Goal: Information Seeking & Learning: Learn about a topic

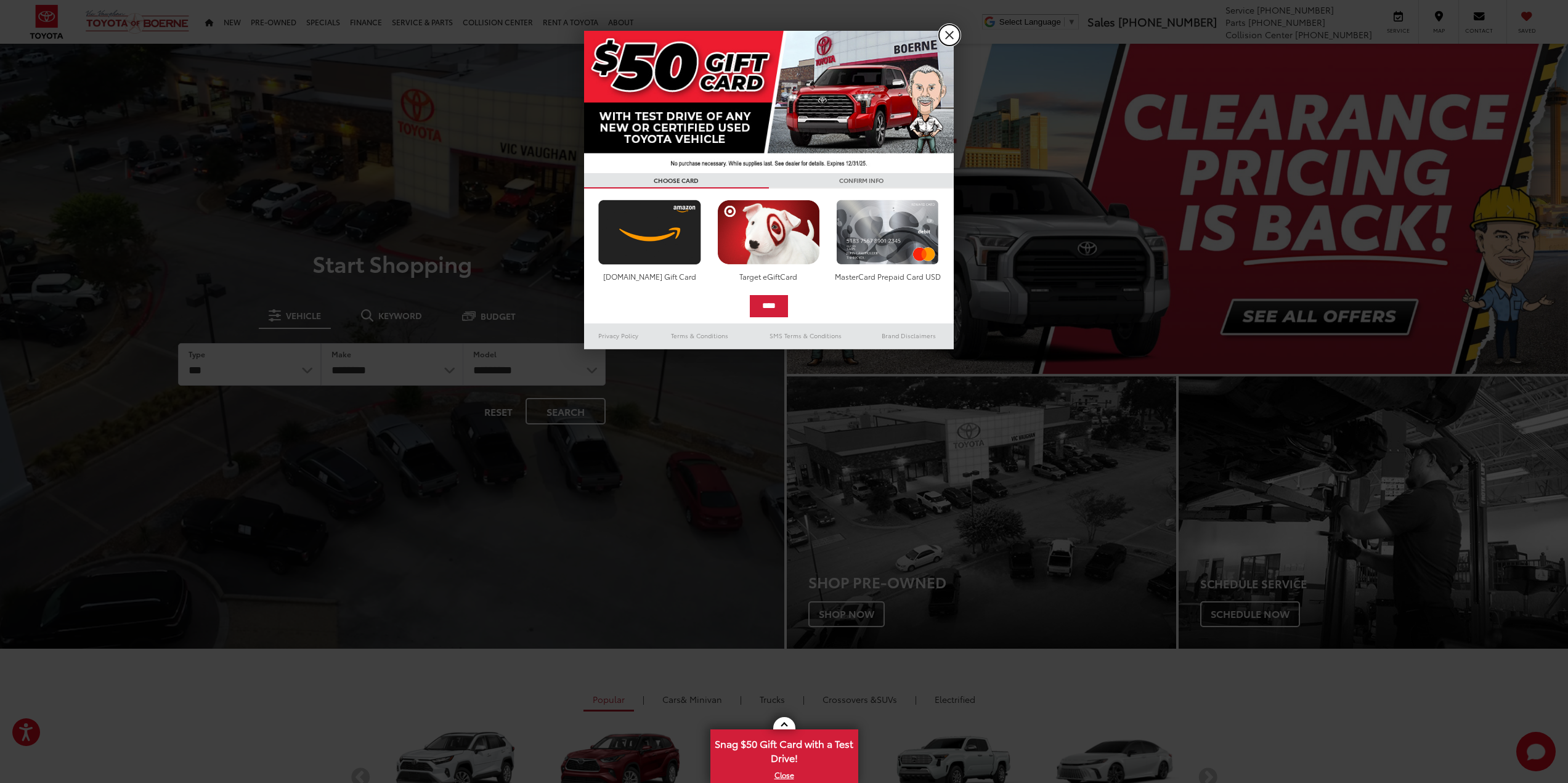
click at [955, 32] on link "X" at bounding box center [950, 35] width 21 height 21
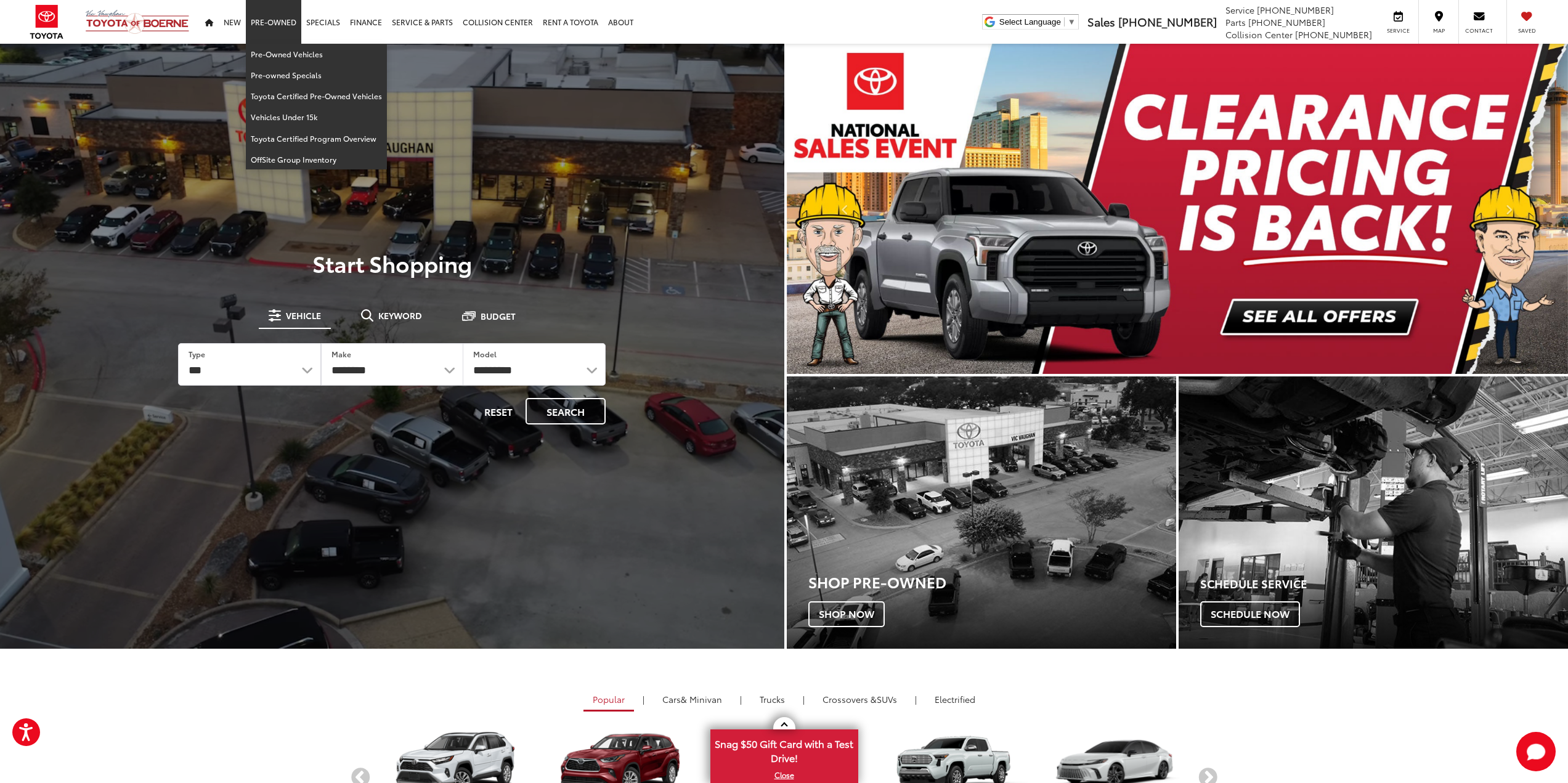
click at [277, 22] on link "Pre-Owned" at bounding box center [274, 22] width 55 height 44
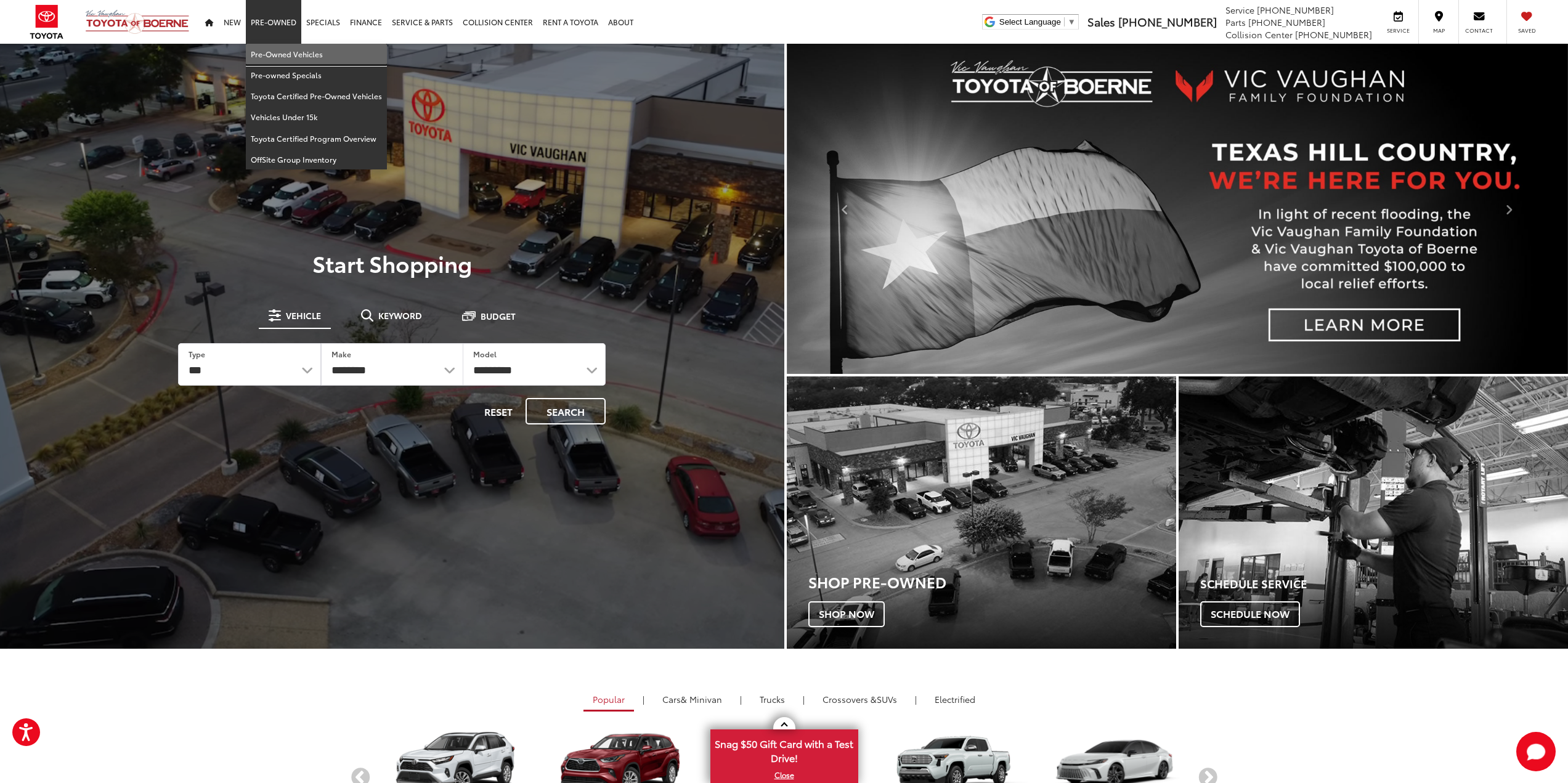
click at [279, 58] on link "Pre-Owned Vehicles" at bounding box center [317, 54] width 141 height 21
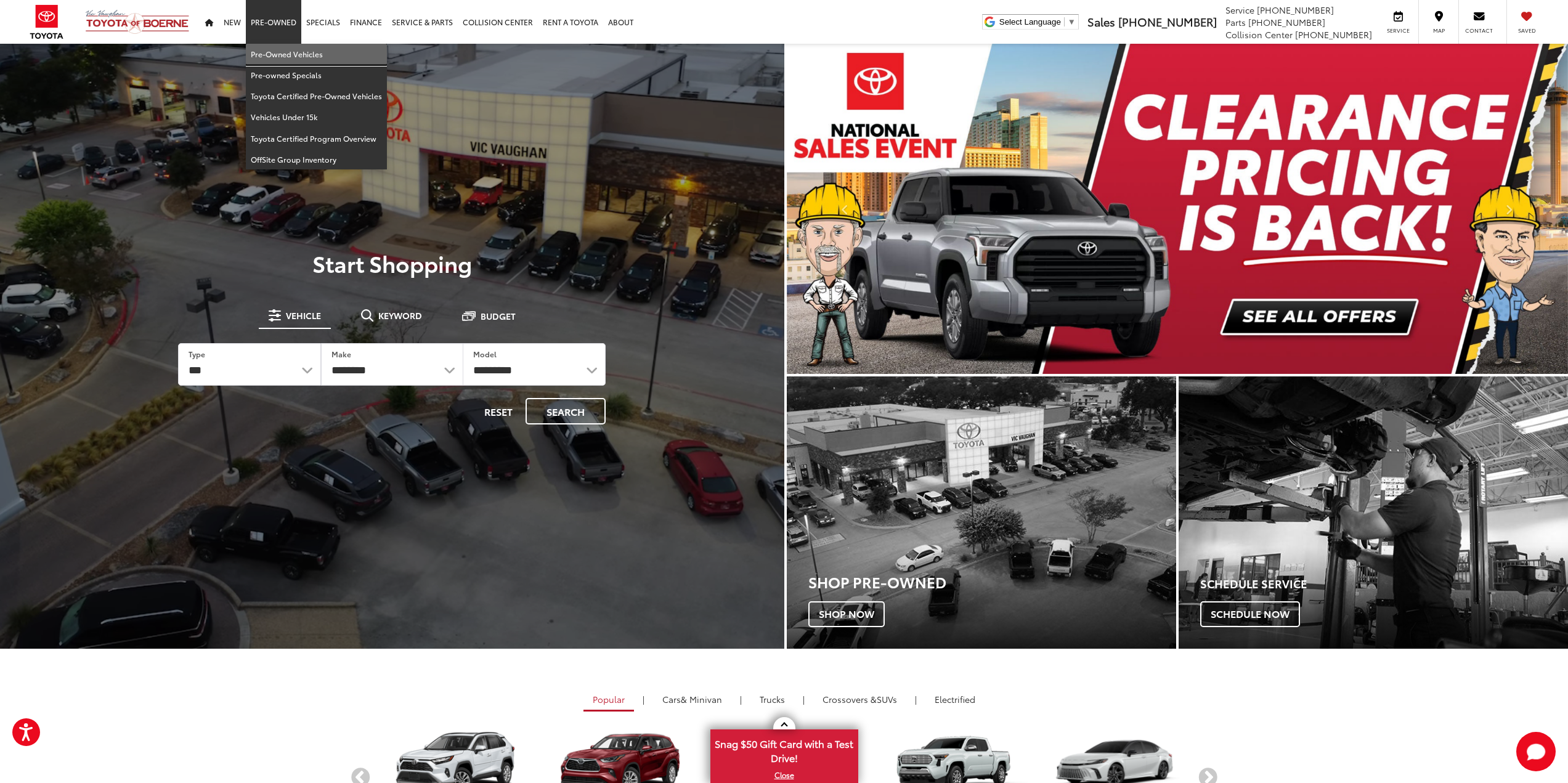
click at [277, 45] on link "Pre-Owned Vehicles" at bounding box center [317, 54] width 141 height 21
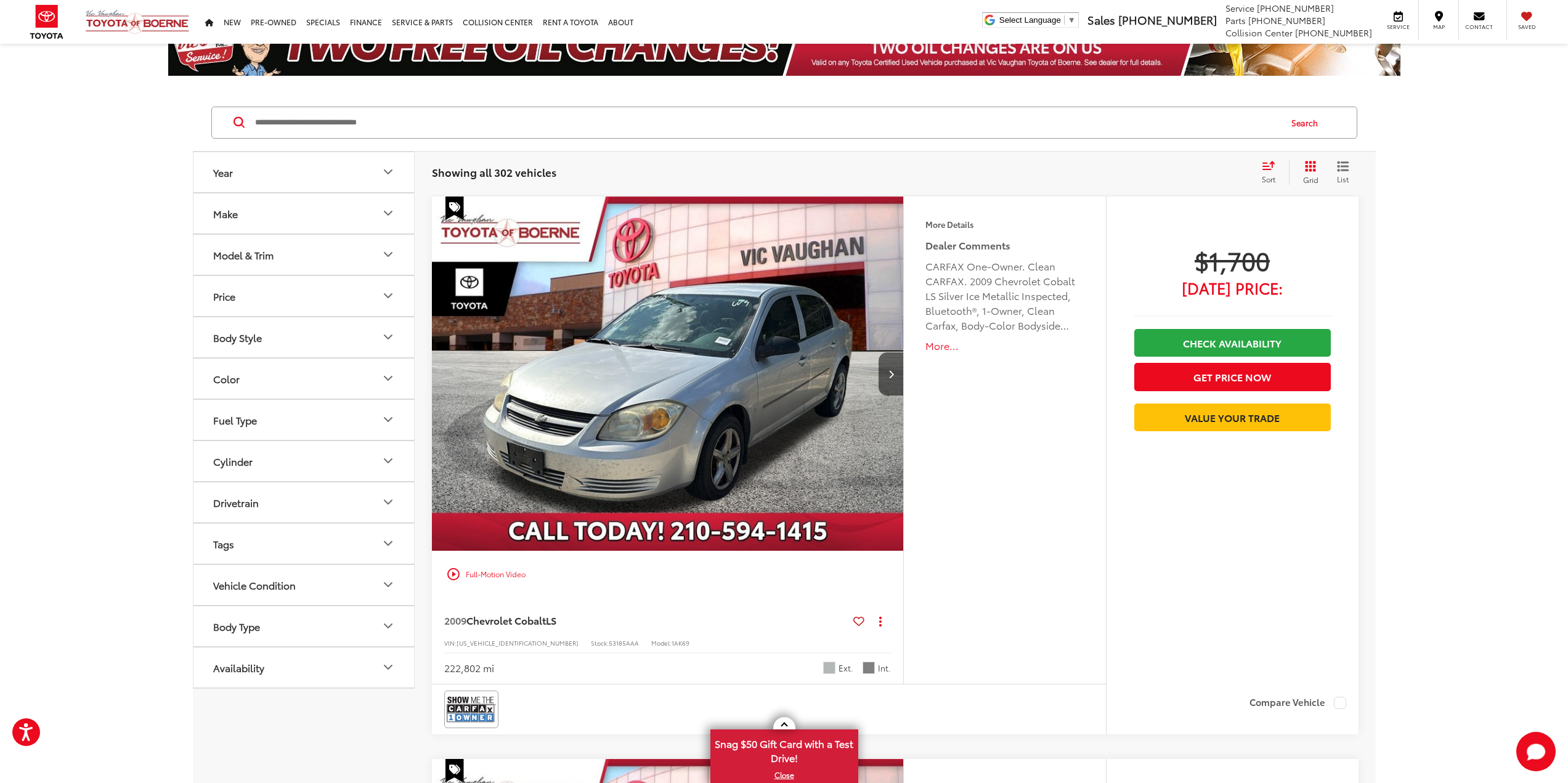
scroll to position [62, 0]
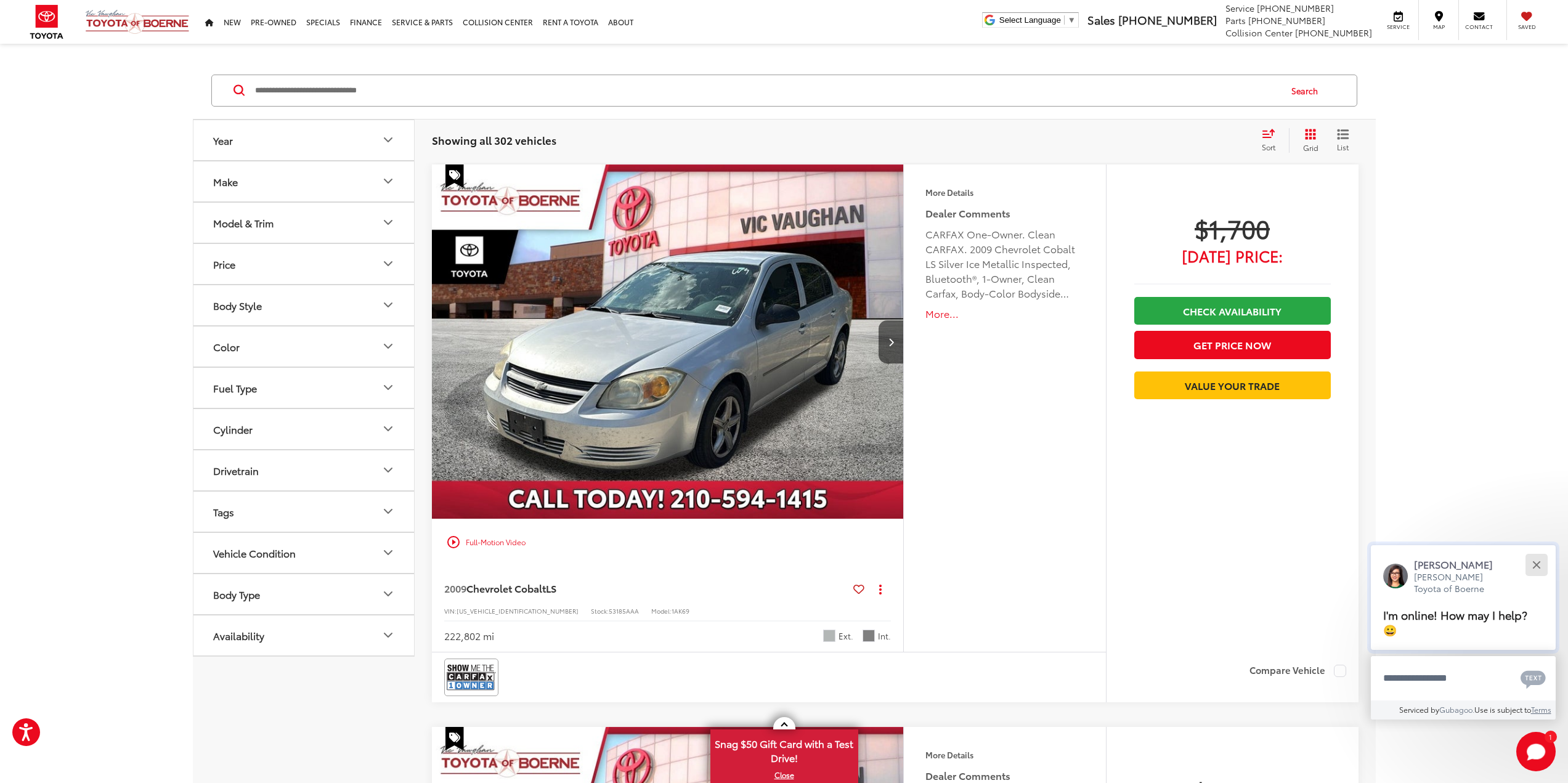
click at [1542, 560] on button "Close" at bounding box center [1536, 565] width 27 height 27
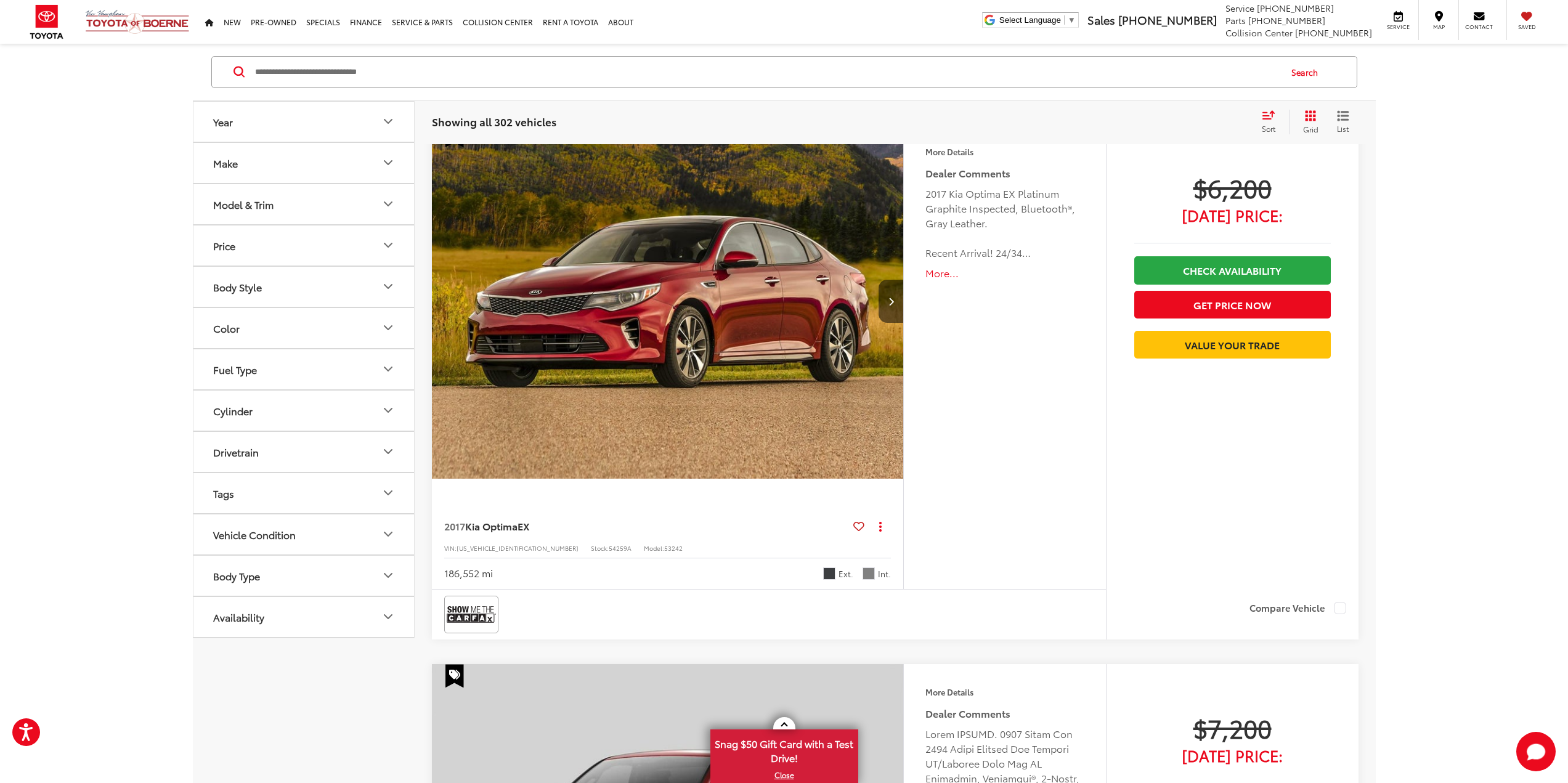
scroll to position [4299, 0]
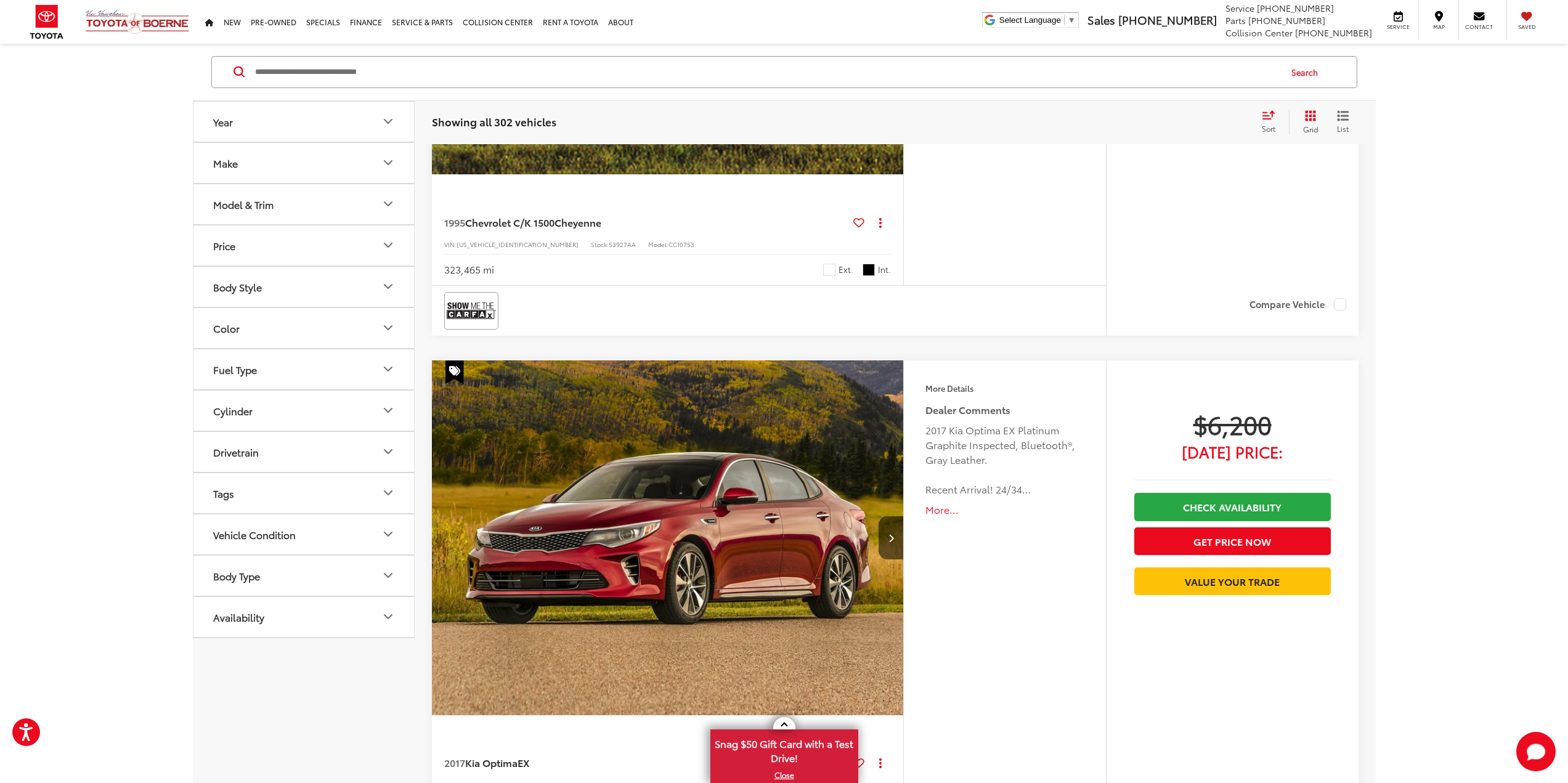
drag, startPoint x: 1298, startPoint y: 115, endPoint x: 1309, endPoint y: 114, distance: 11.0
click at [1309, 114] on button "Grid" at bounding box center [1309, 122] width 39 height 24
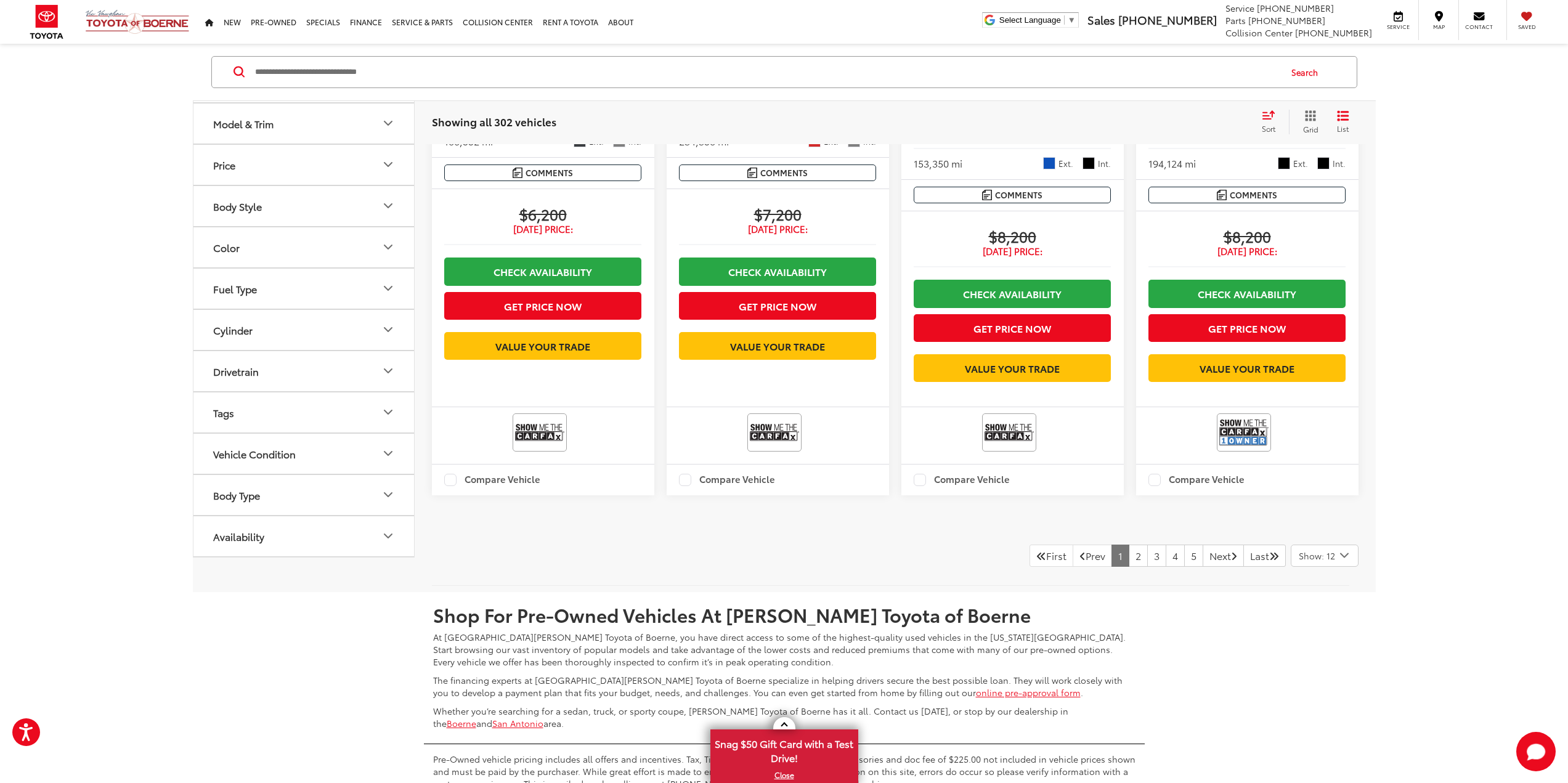
scroll to position [1967, 0]
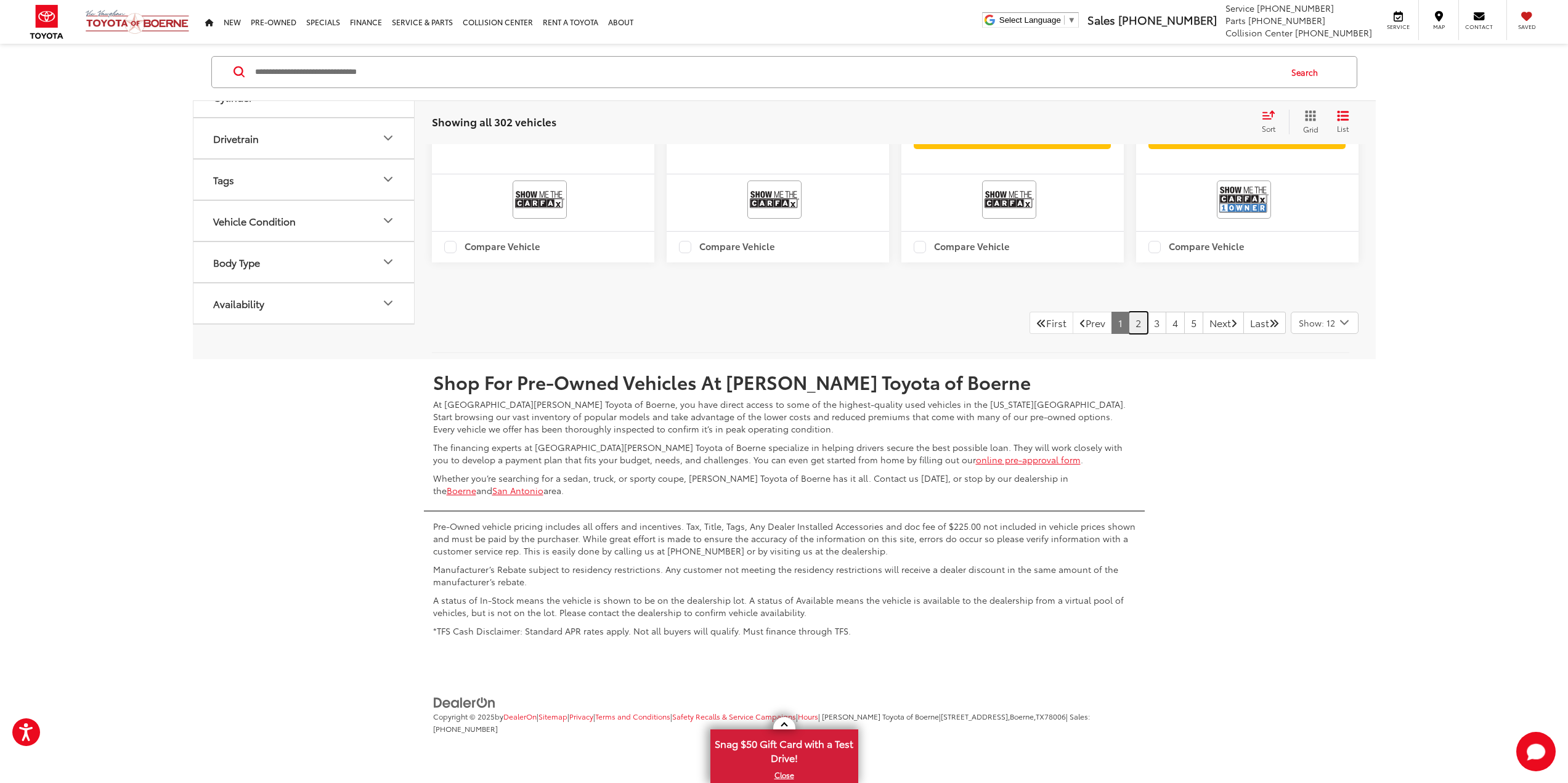
click at [1129, 317] on link "2" at bounding box center [1139, 322] width 19 height 22
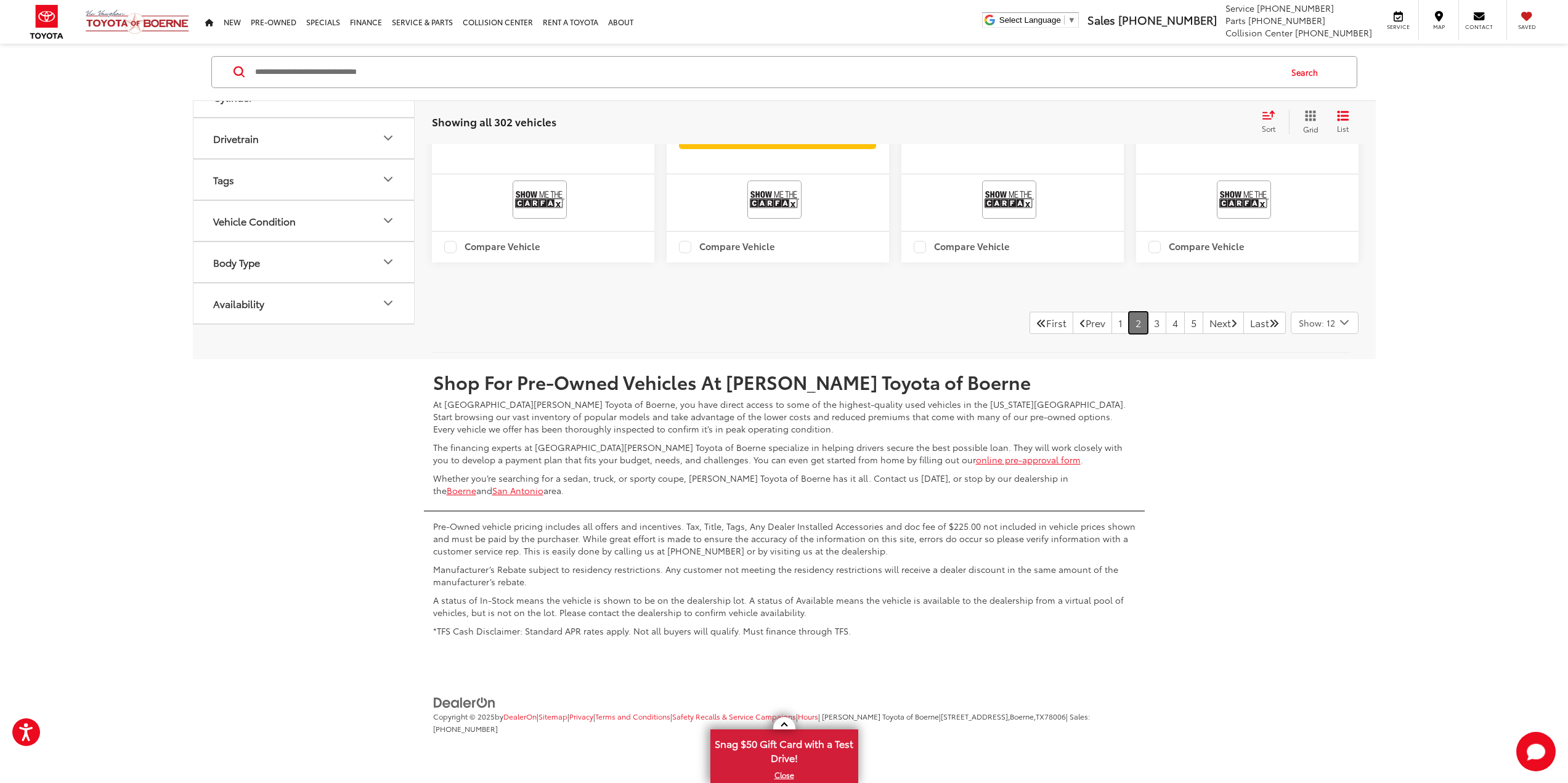
scroll to position [2072, 0]
click at [1148, 323] on link "3" at bounding box center [1157, 322] width 19 height 22
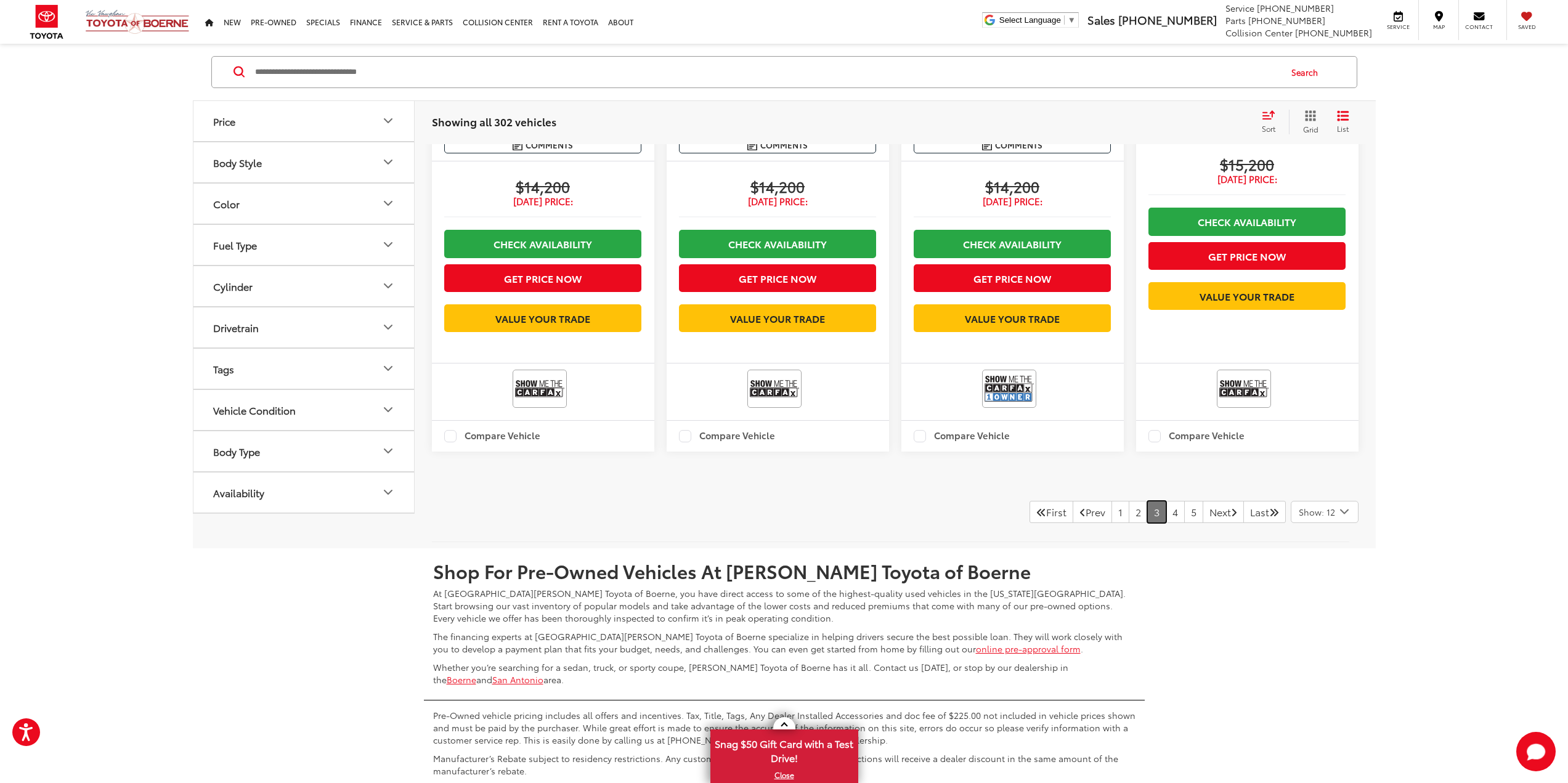
scroll to position [1805, 0]
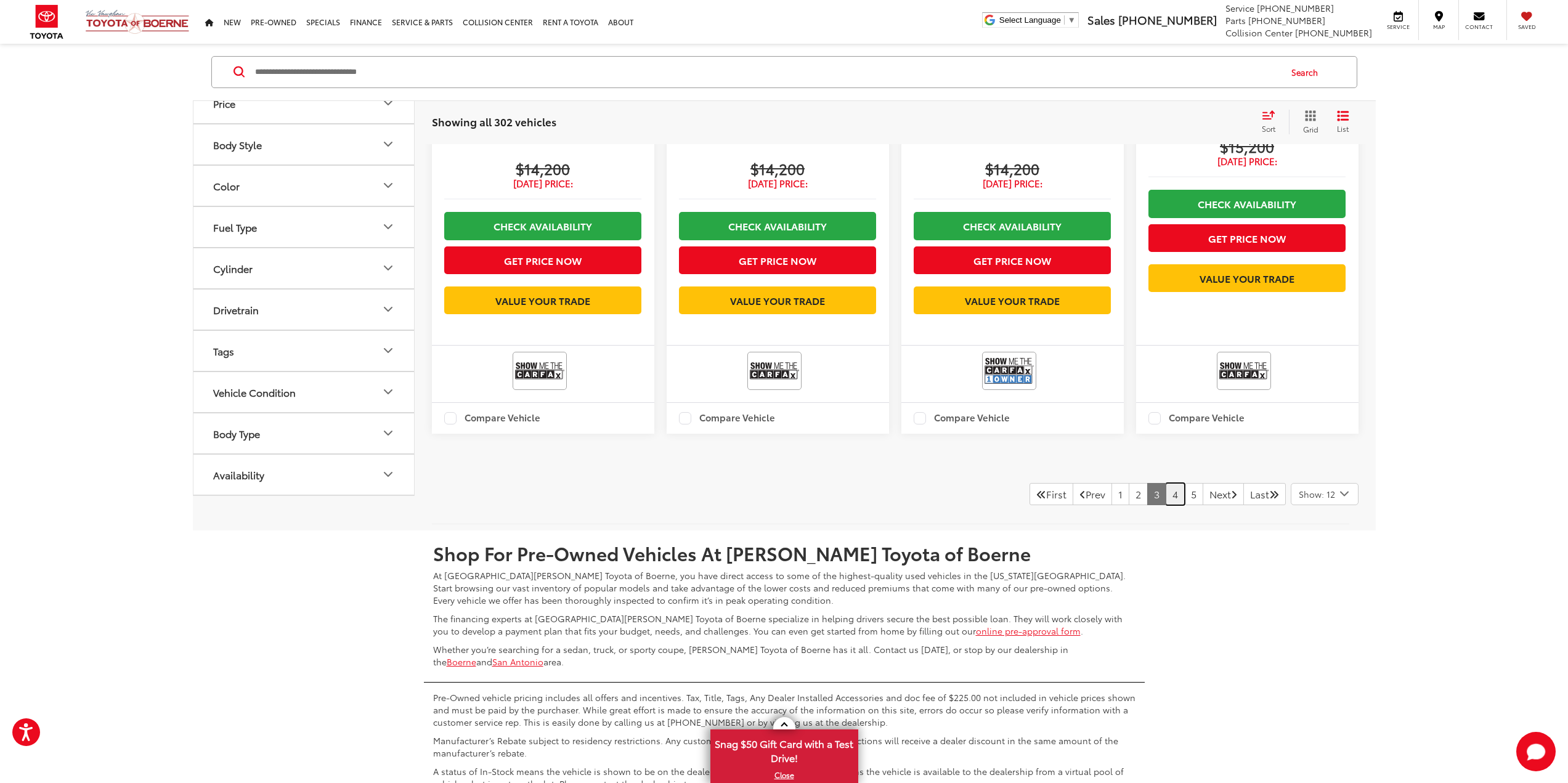
click at [1166, 505] on link "4" at bounding box center [1176, 494] width 19 height 22
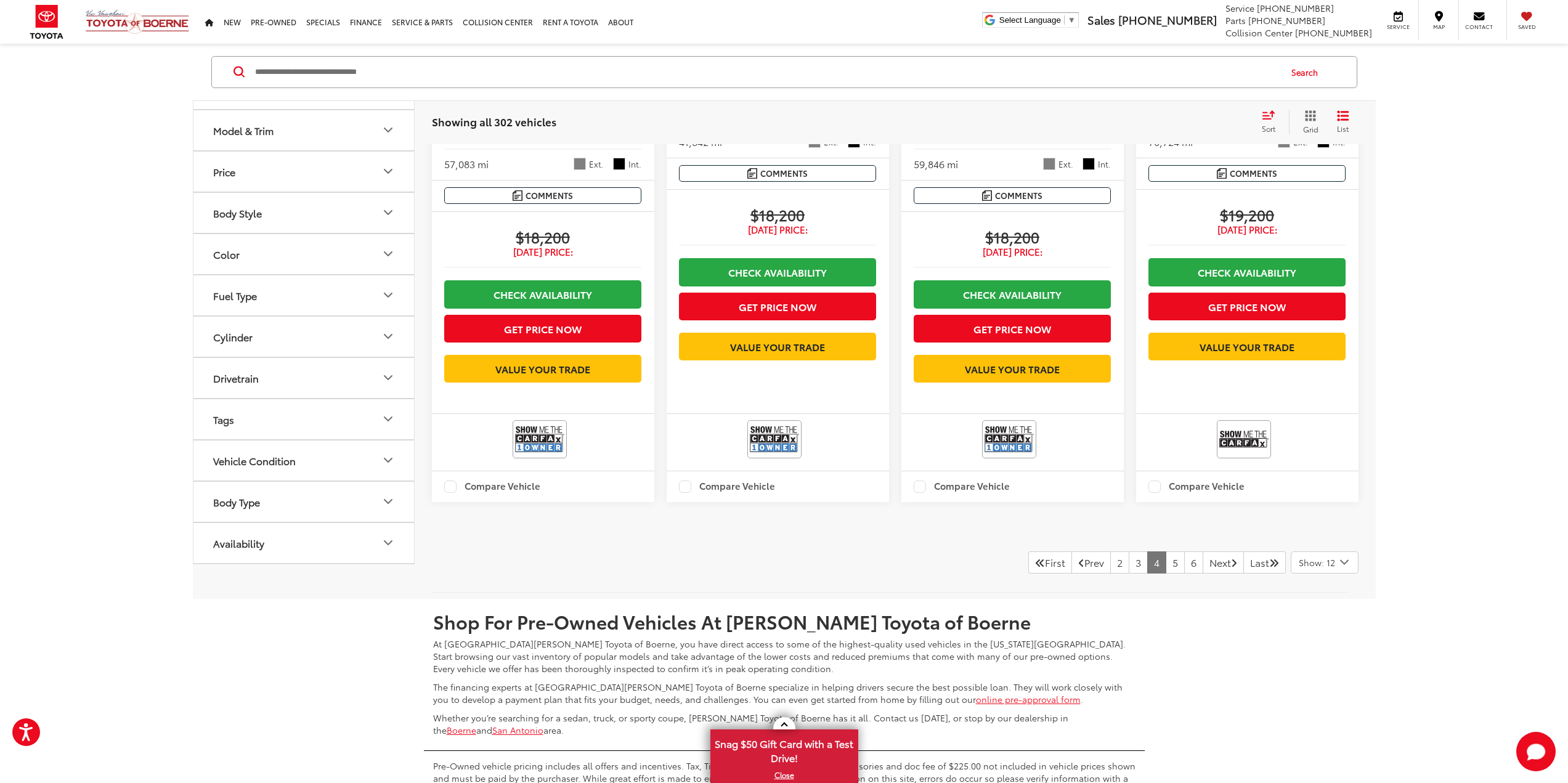
scroll to position [1928, 0]
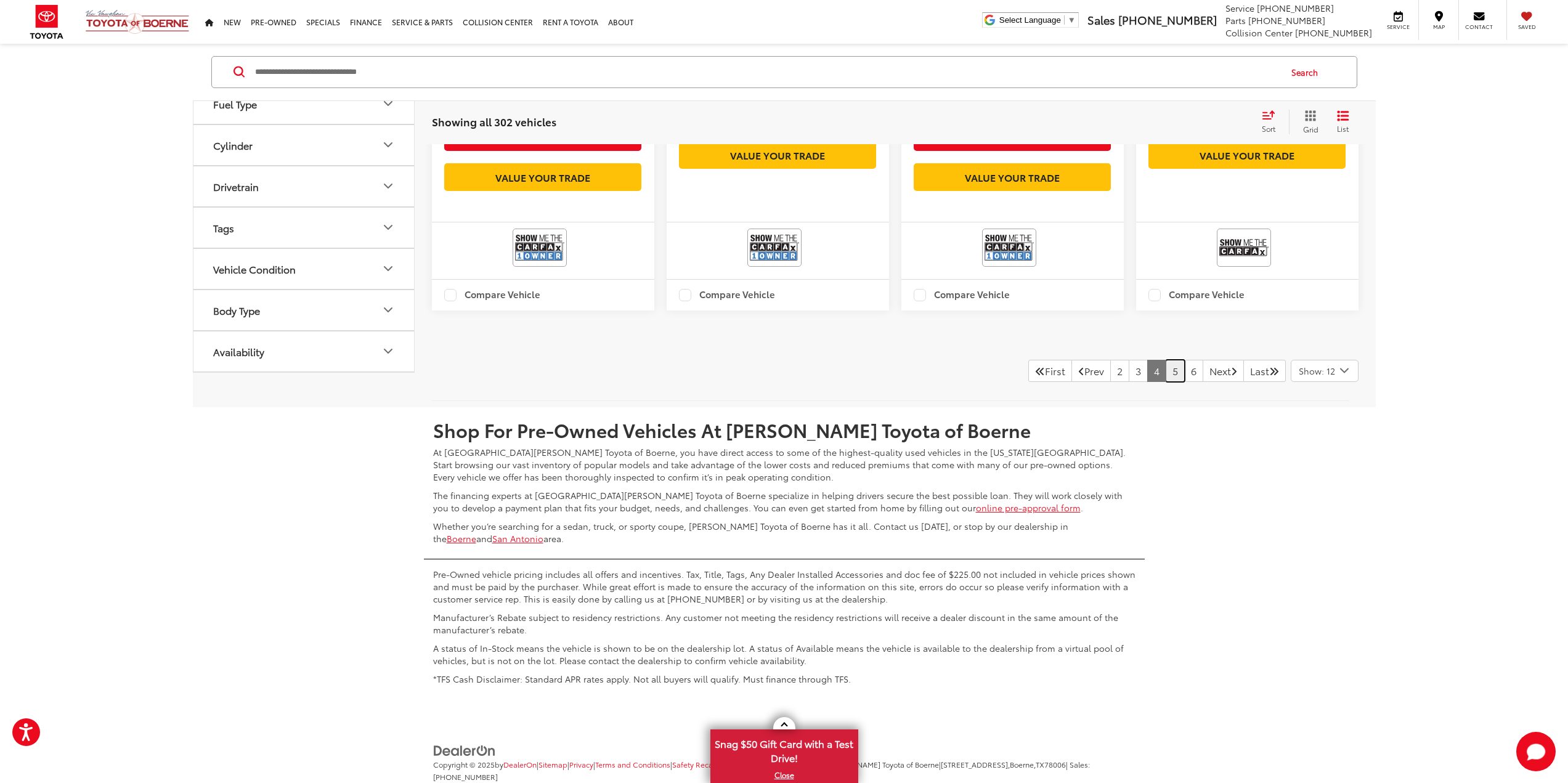
click at [1166, 382] on link "5" at bounding box center [1176, 370] width 19 height 22
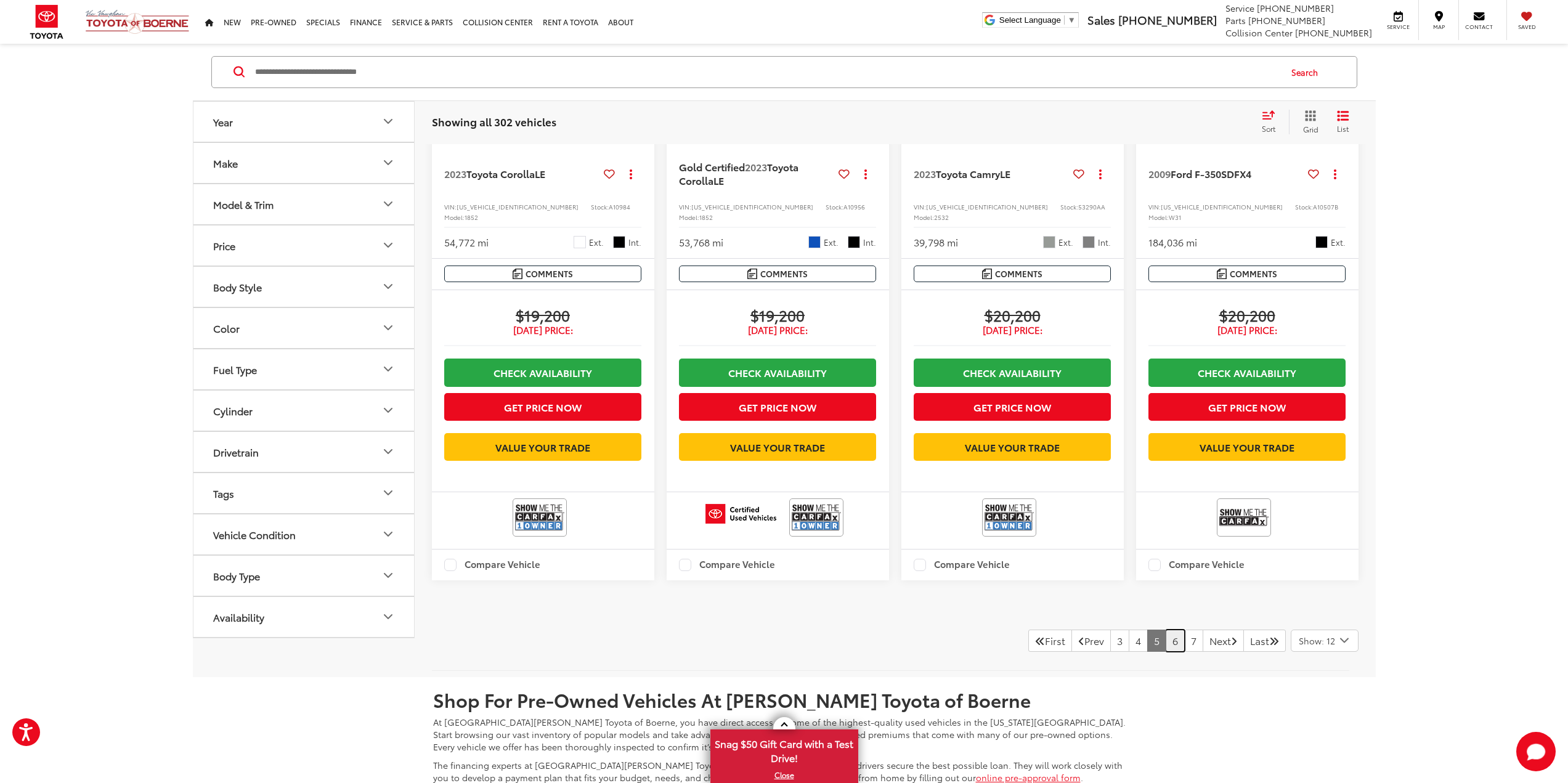
scroll to position [1805, 0]
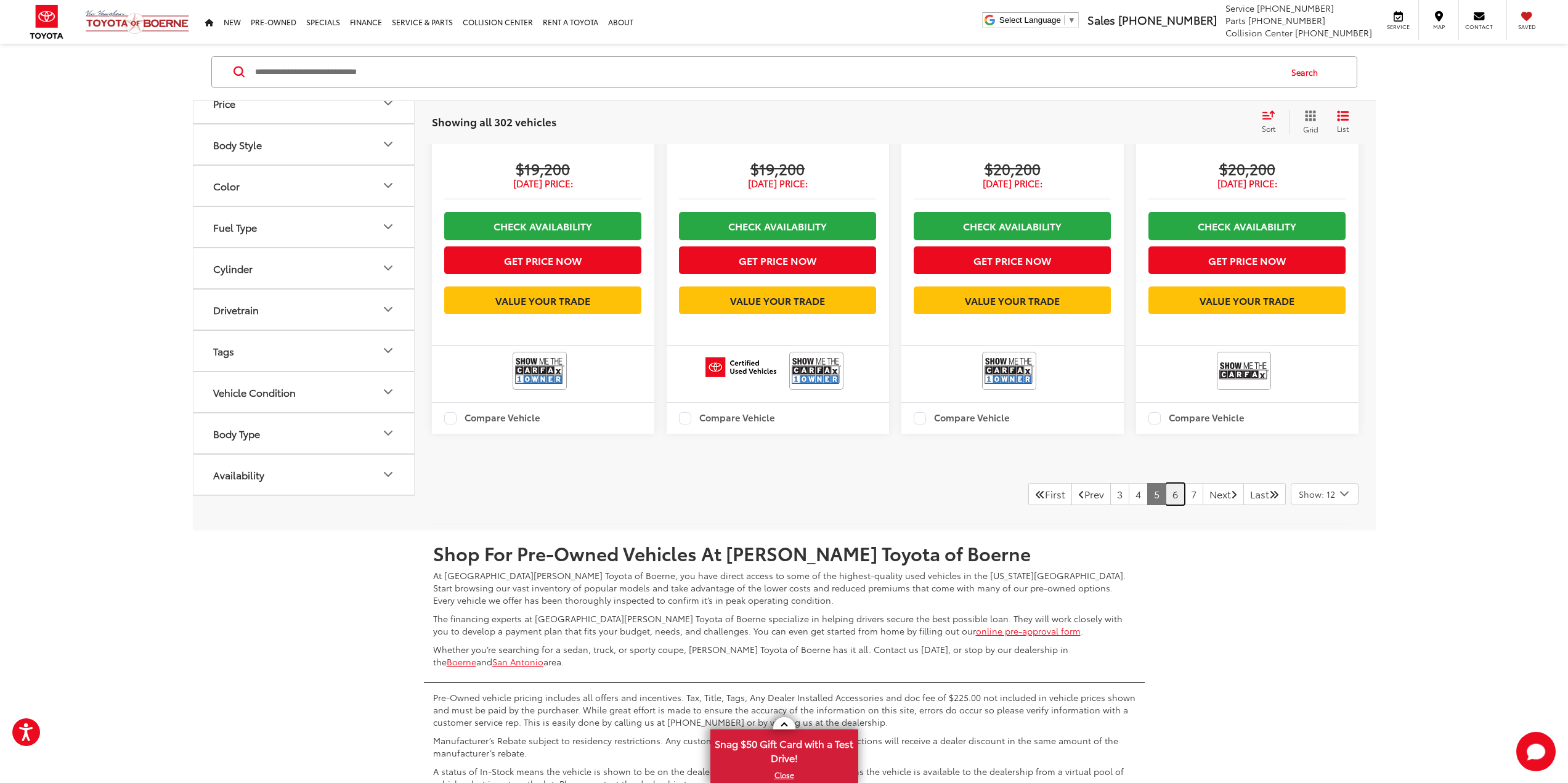
click at [1166, 505] on link "6" at bounding box center [1176, 494] width 19 height 22
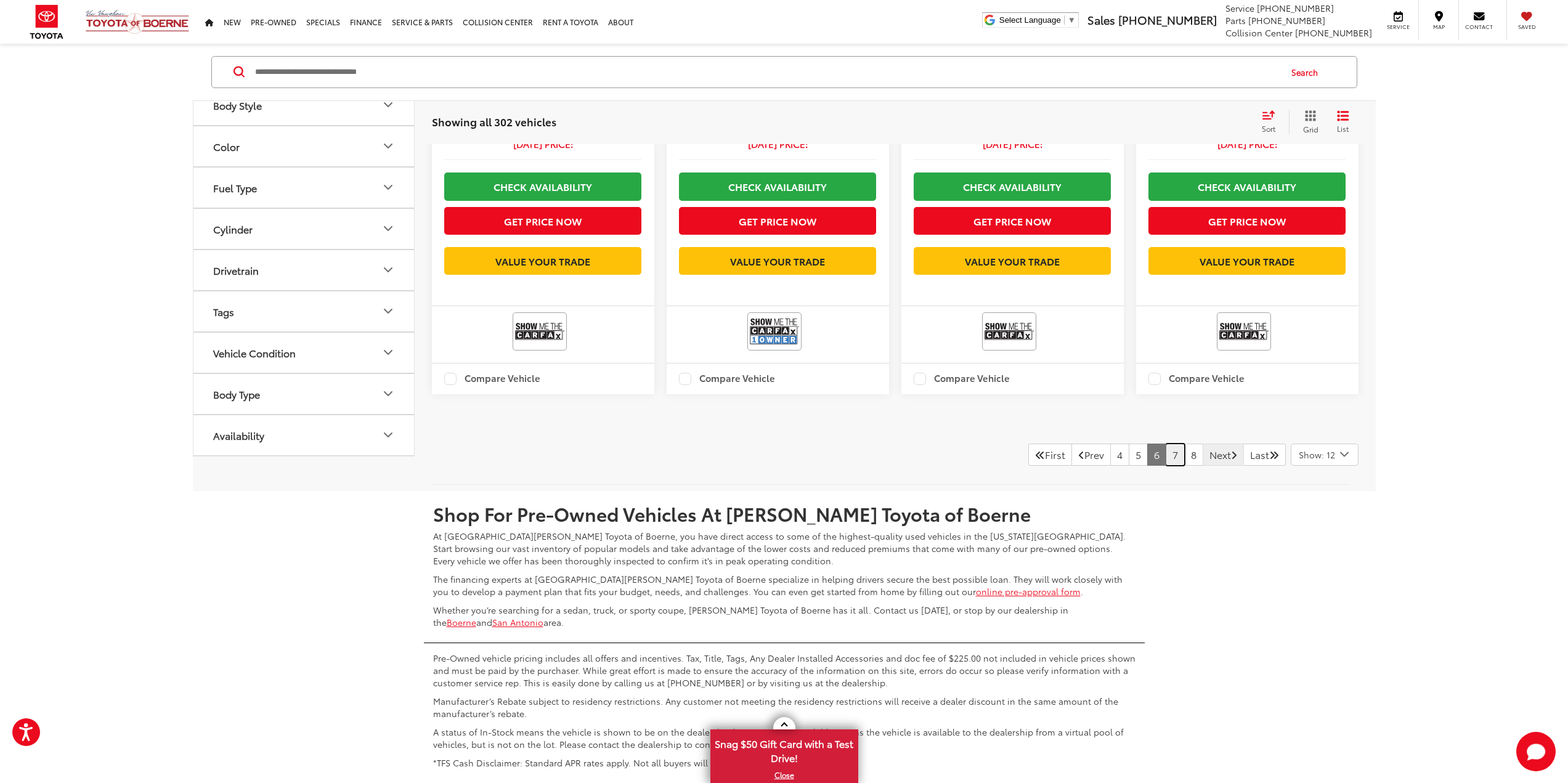
scroll to position [1805, 0]
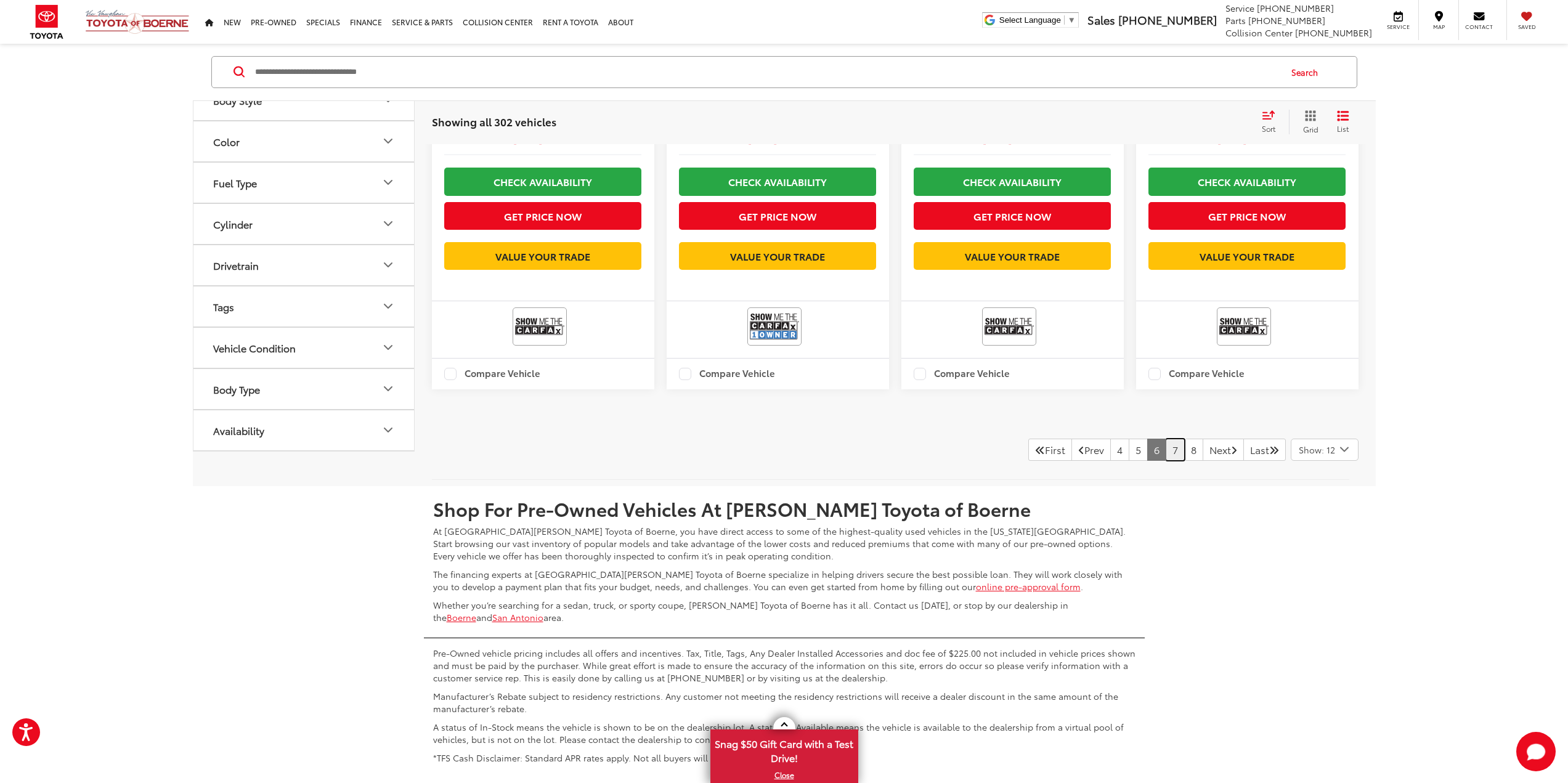
click at [1166, 461] on link "7" at bounding box center [1176, 449] width 19 height 22
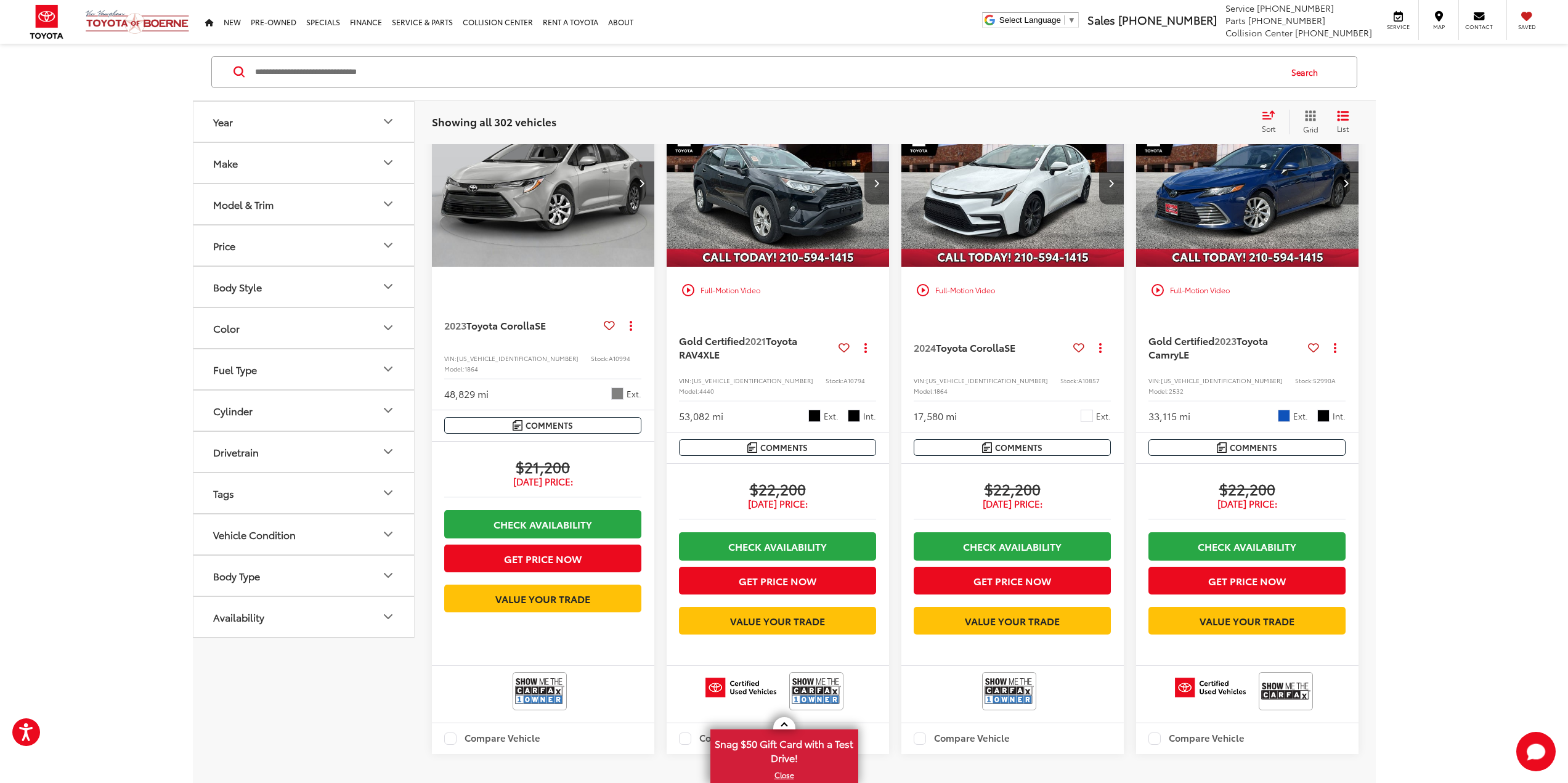
scroll to position [1435, 0]
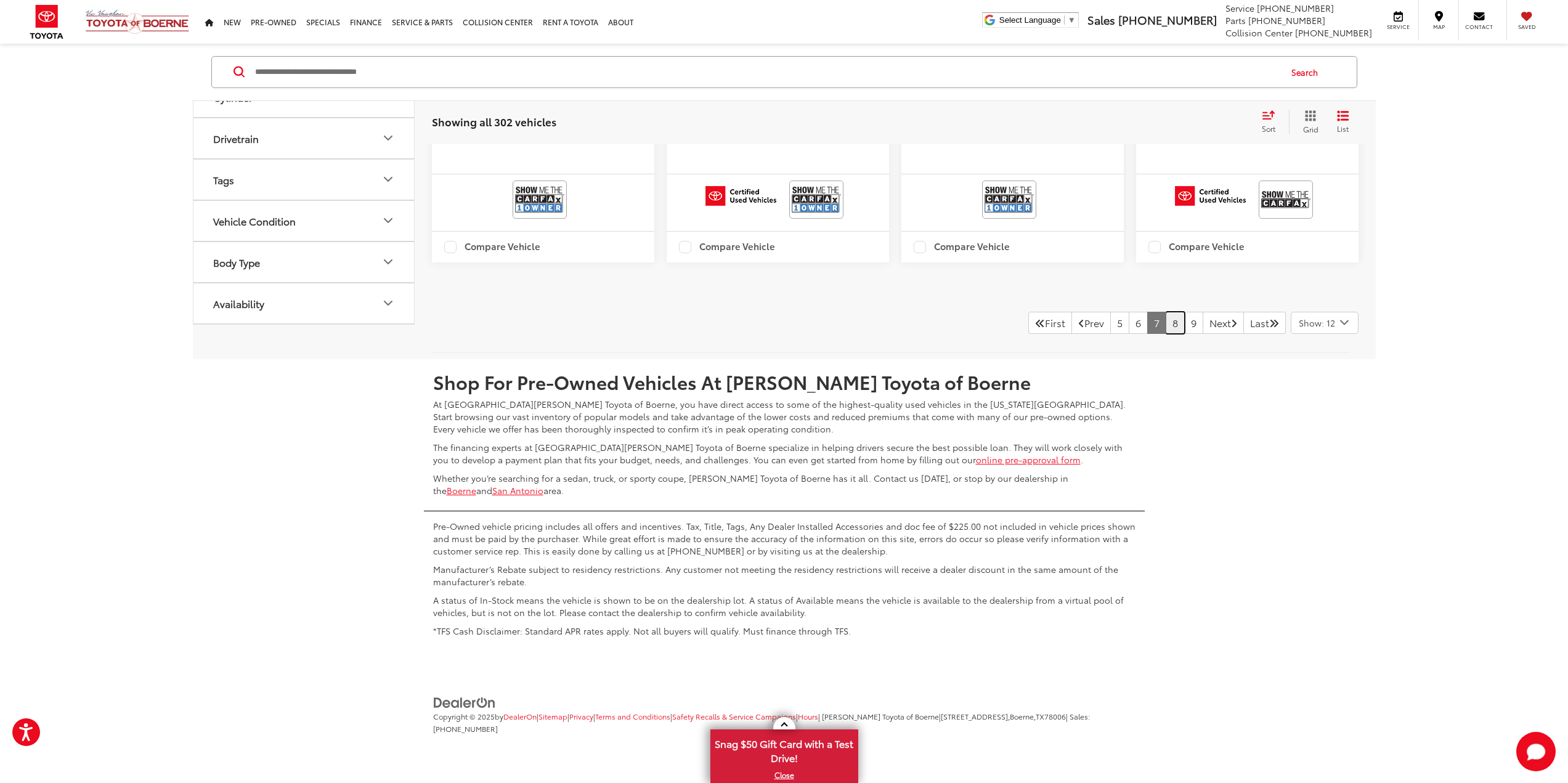
click at [1167, 334] on link "8" at bounding box center [1176, 322] width 19 height 22
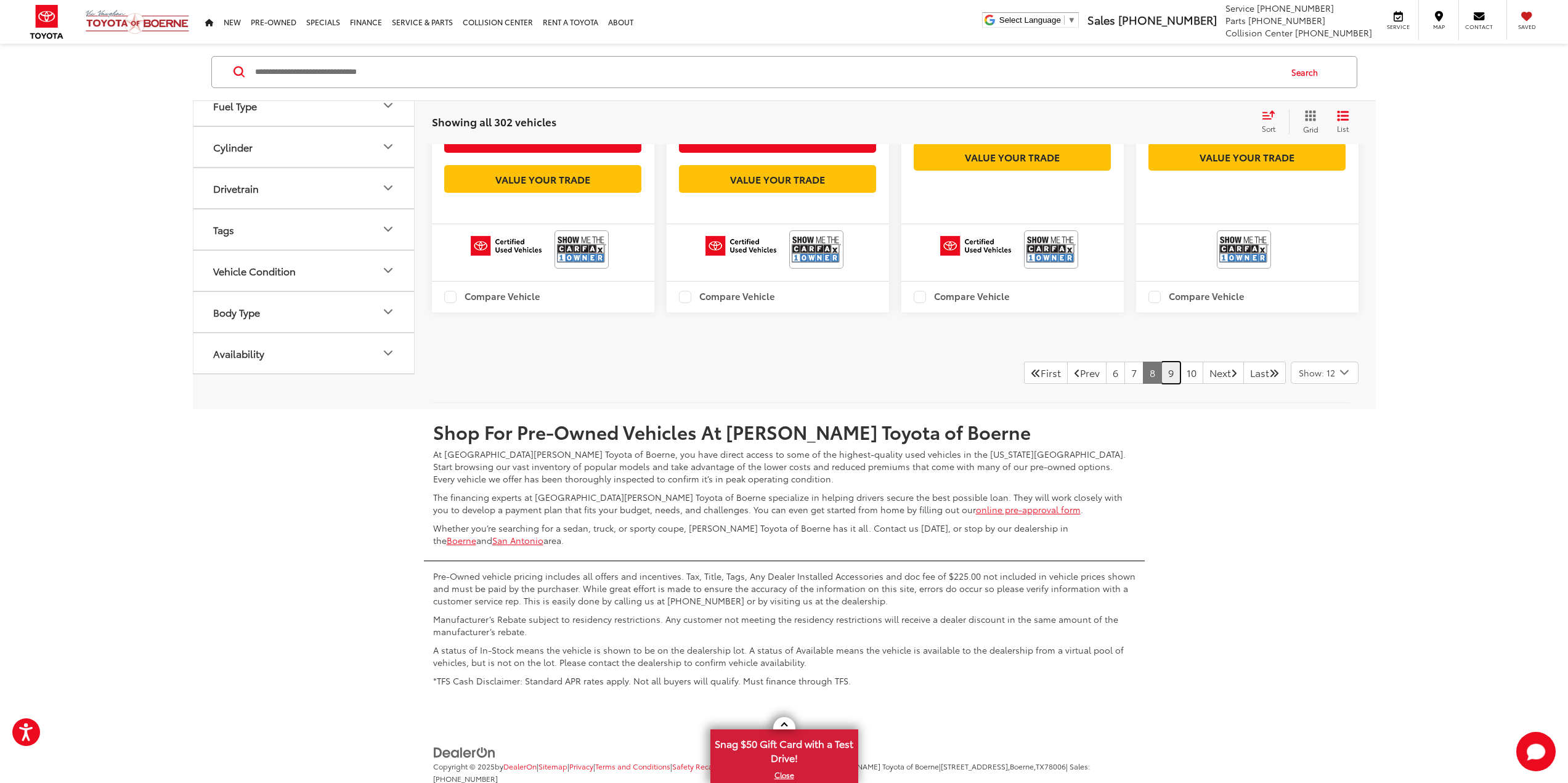
scroll to position [1928, 0]
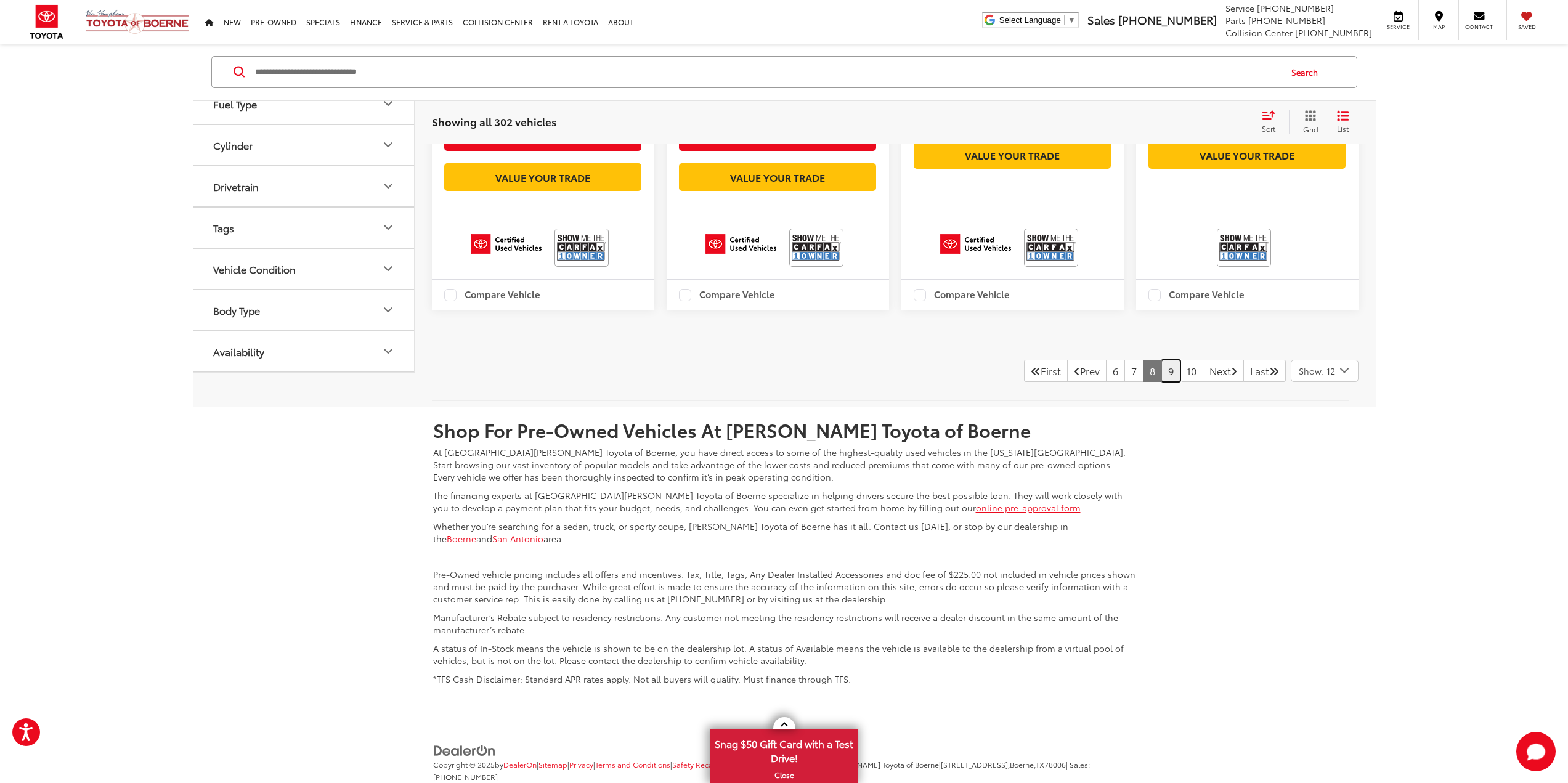
click at [1162, 382] on link "9" at bounding box center [1172, 370] width 19 height 22
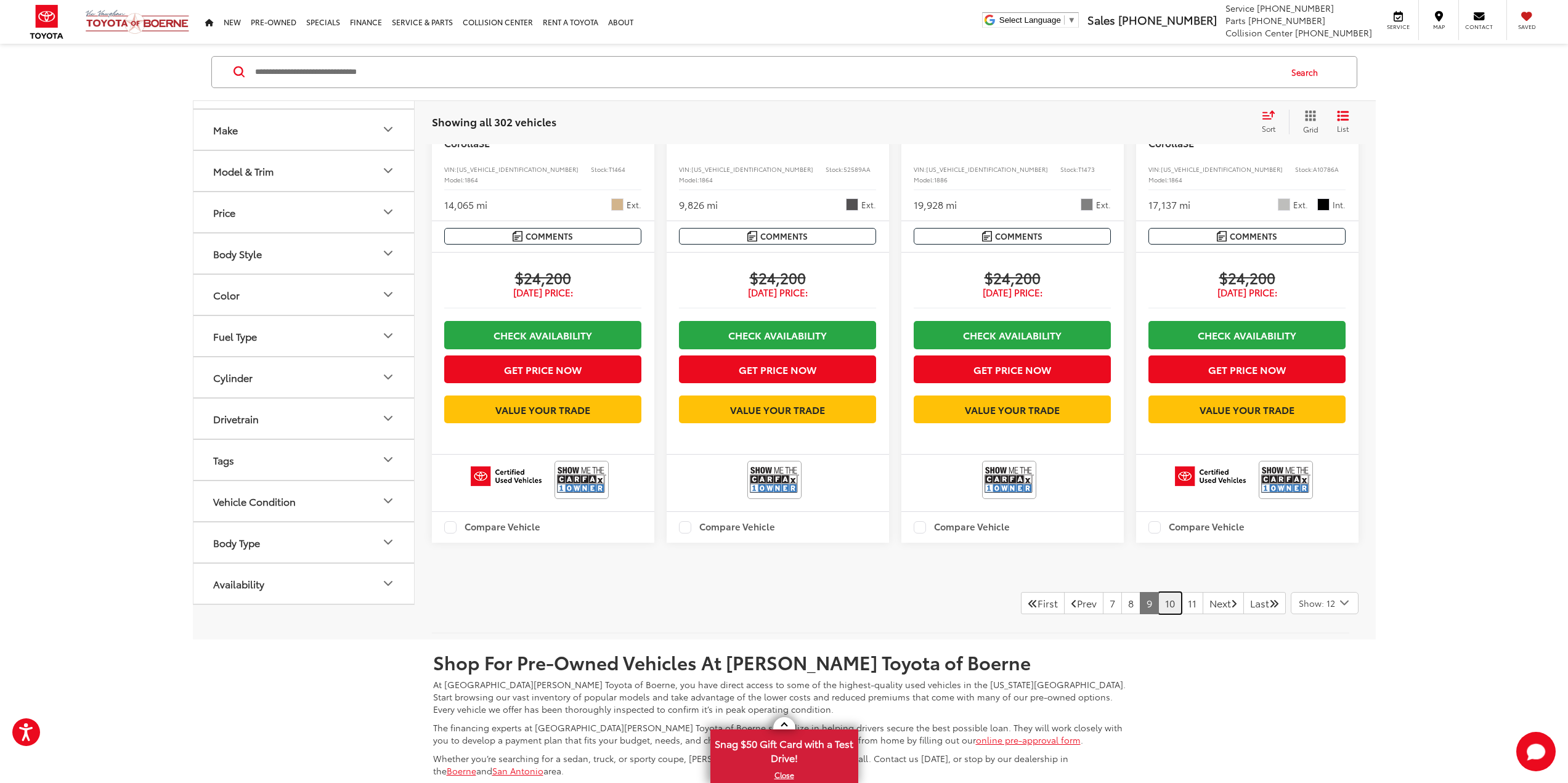
scroll to position [1682, 0]
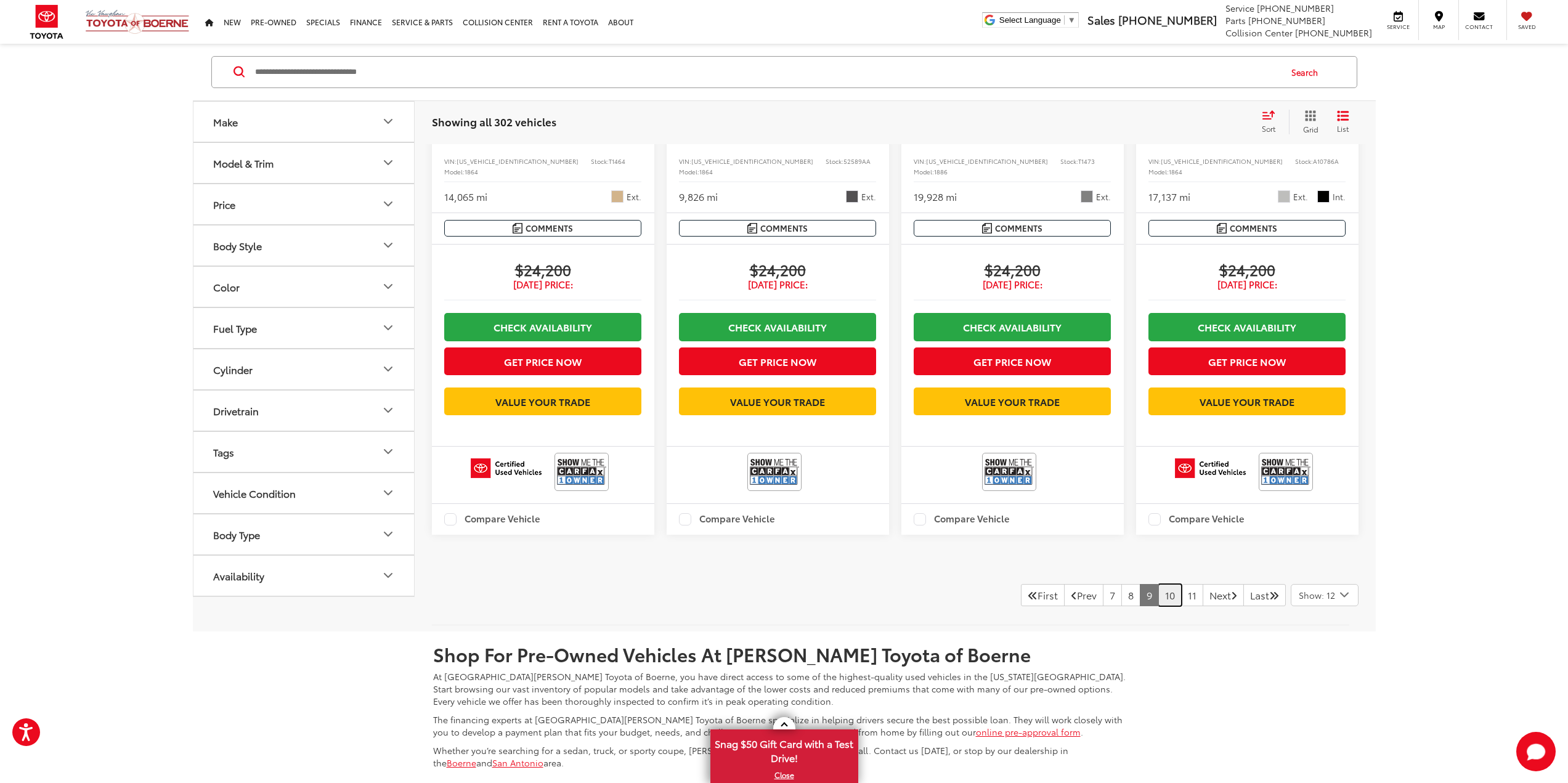
click at [1160, 606] on link "10" at bounding box center [1170, 595] width 24 height 22
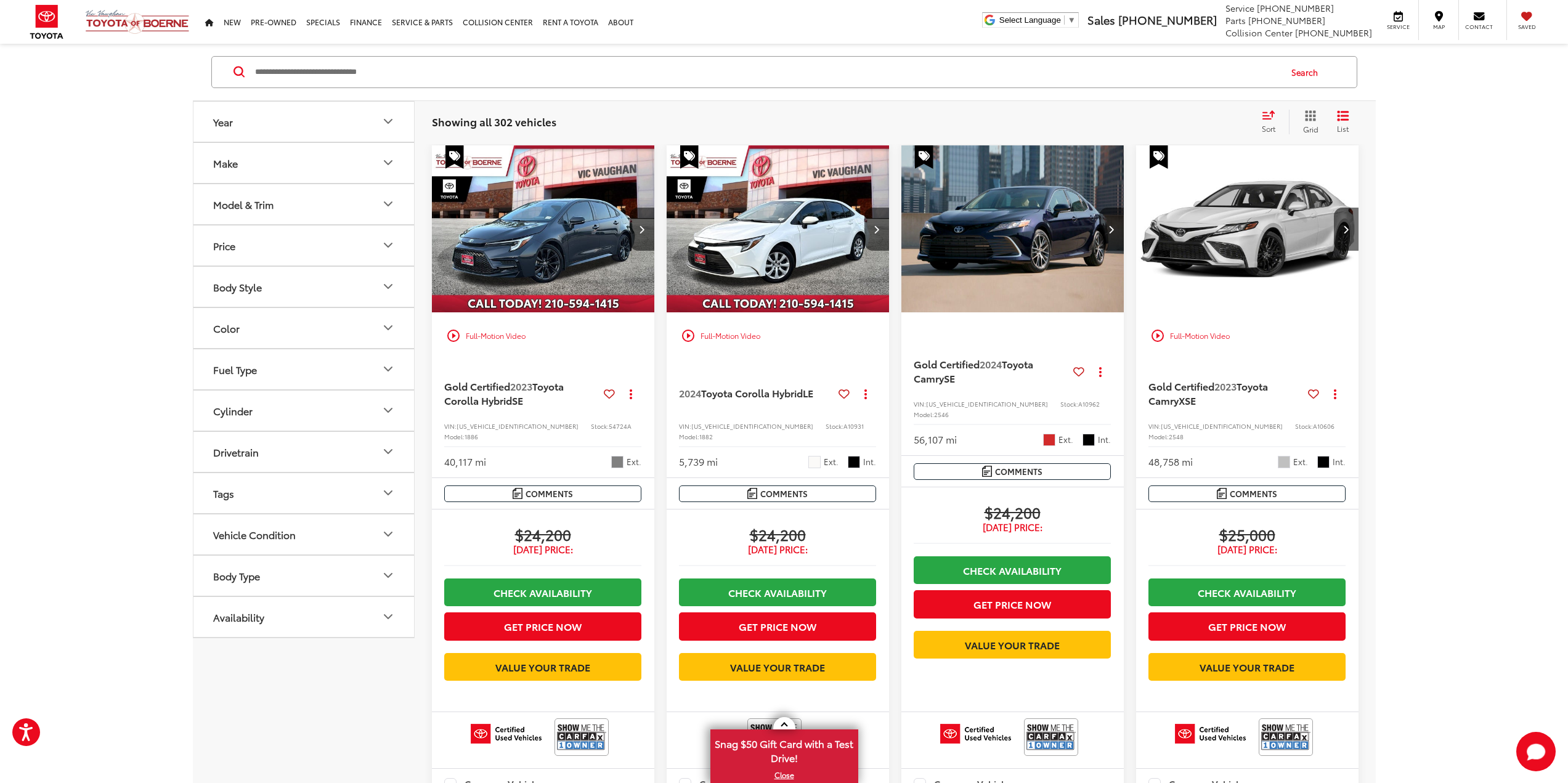
scroll to position [80, 0]
